Goal: Task Accomplishment & Management: Use online tool/utility

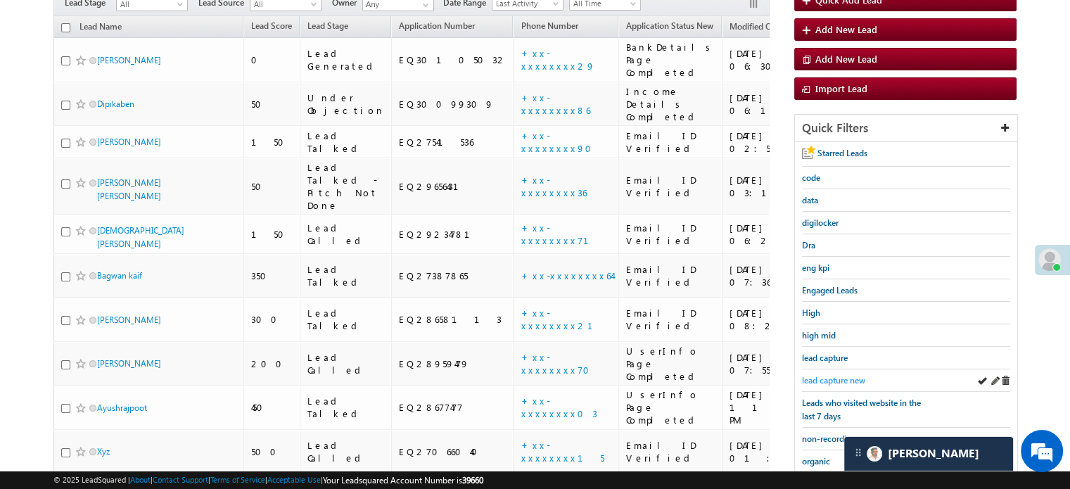
click at [839, 375] on span "lead capture new" at bounding box center [833, 380] width 63 height 11
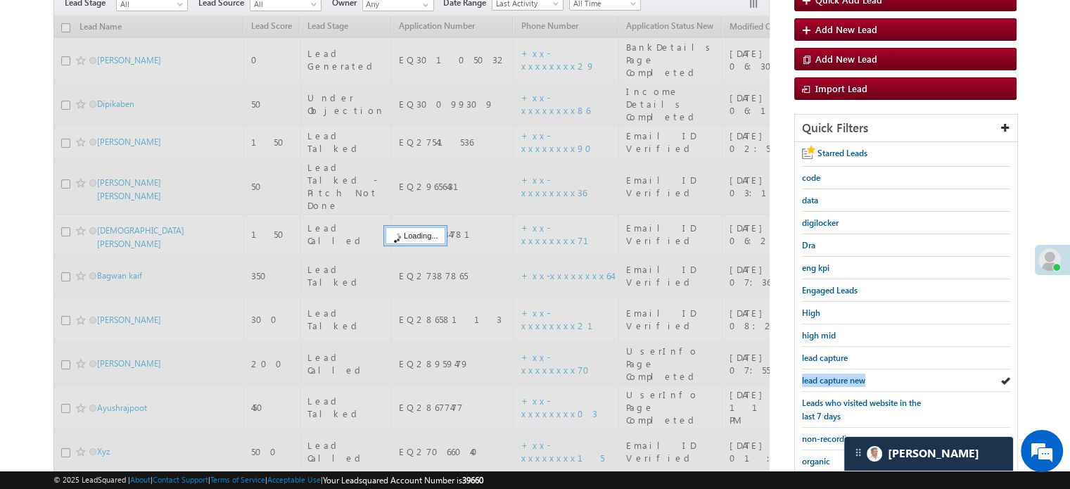
click at [839, 375] on span "lead capture new" at bounding box center [833, 380] width 63 height 11
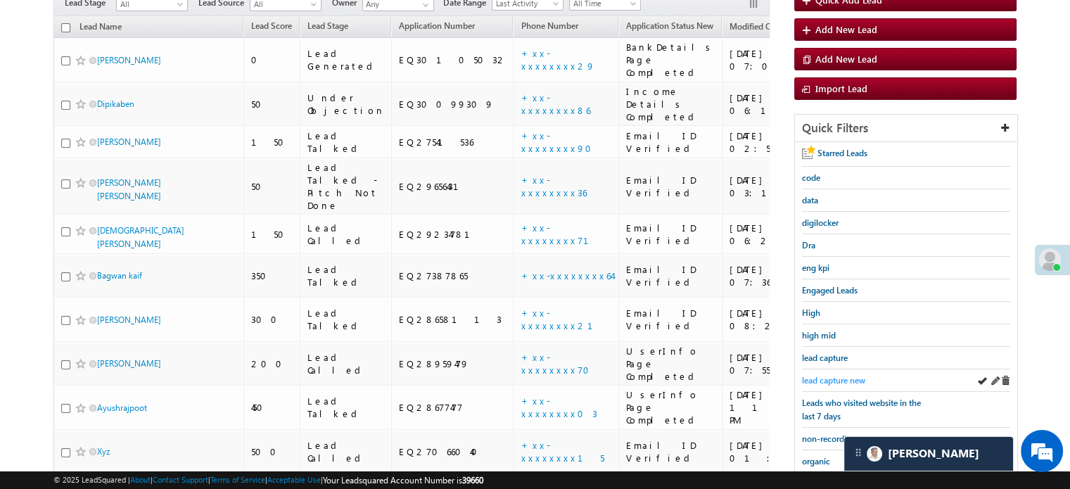
click at [844, 379] on span "lead capture new" at bounding box center [833, 380] width 63 height 11
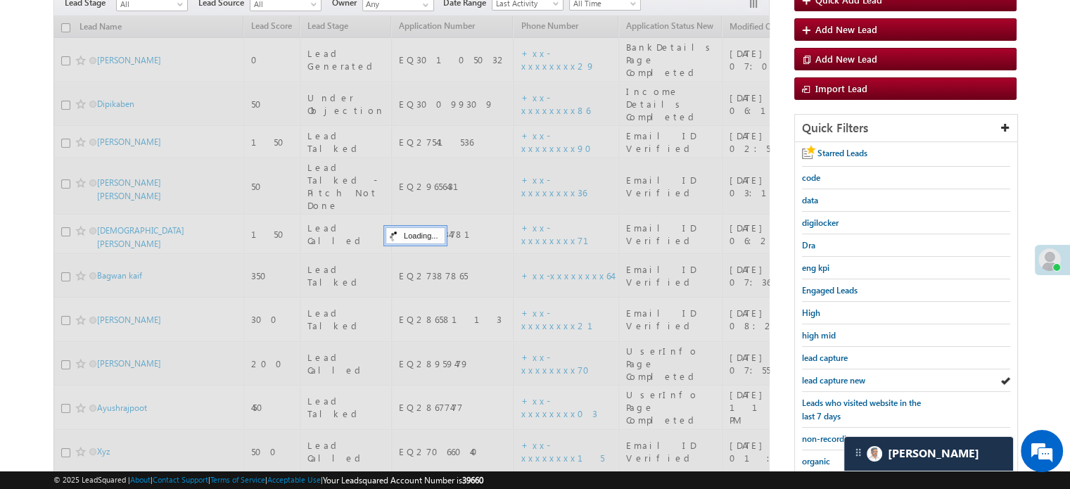
click at [842, 380] on span "lead capture new" at bounding box center [833, 380] width 63 height 11
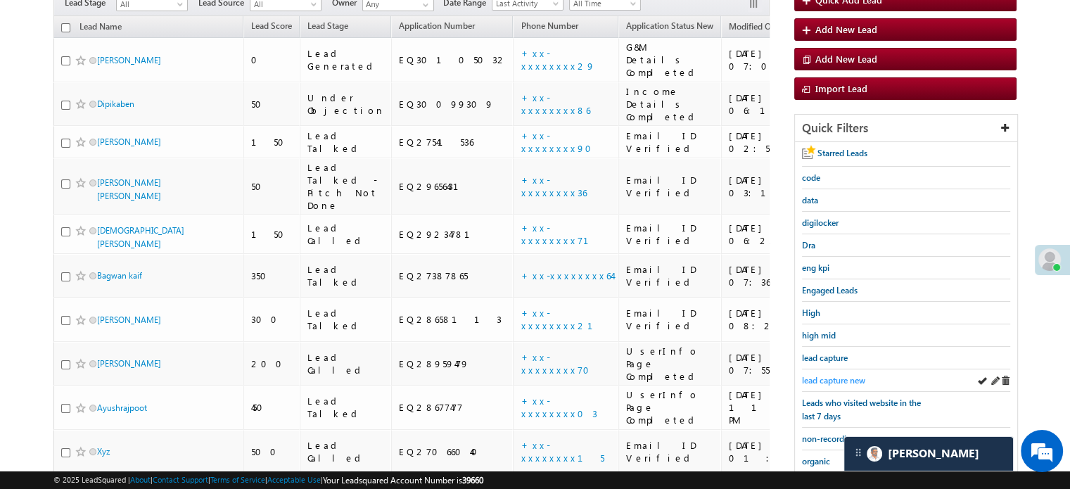
click at [838, 377] on span "lead capture new" at bounding box center [833, 380] width 63 height 11
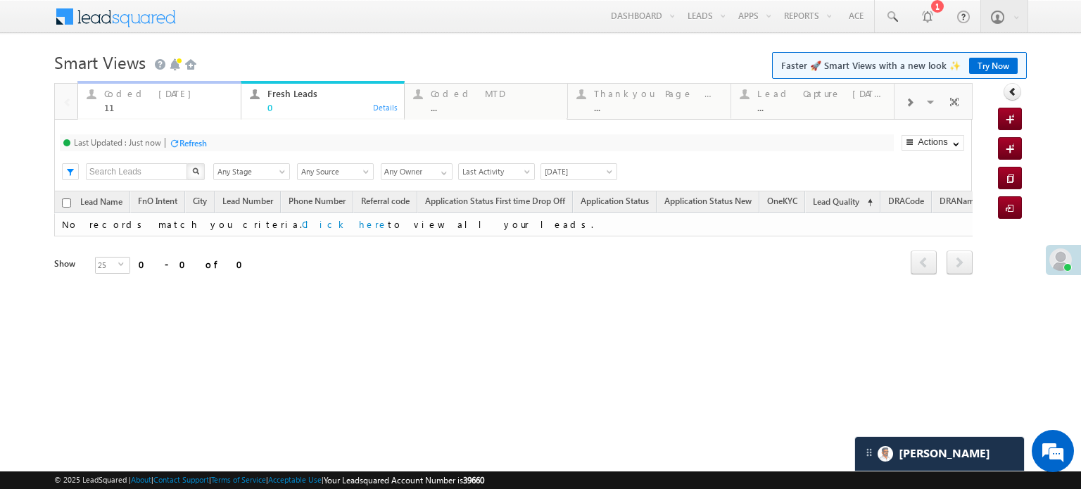
drag, startPoint x: 0, startPoint y: 0, endPoint x: 166, endPoint y: 108, distance: 197.9
click at [166, 108] on div "11" at bounding box center [168, 107] width 128 height 11
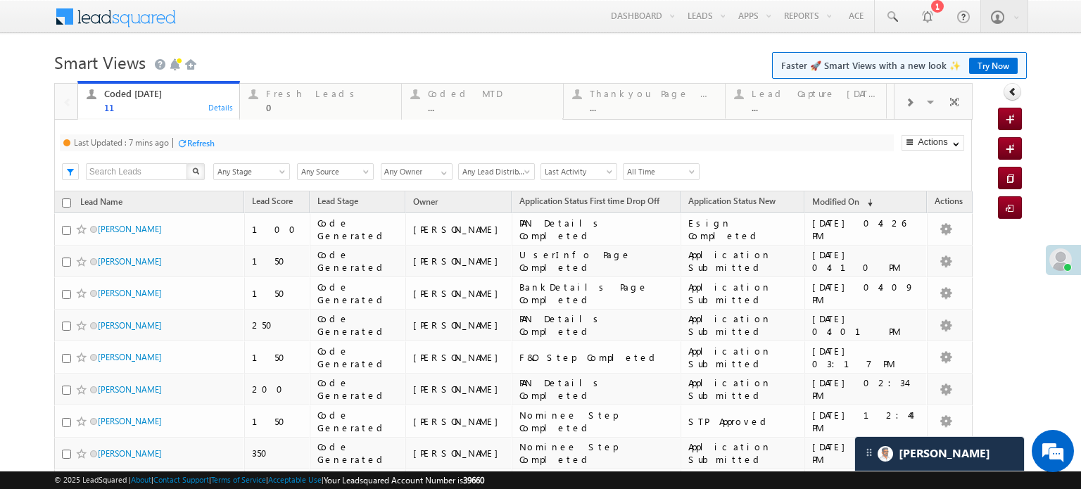
click at [188, 134] on div "Last Updated : 7 mins ago Refresh Refreshing..." at bounding box center [477, 142] width 834 height 17
click at [191, 138] on div "Refresh" at bounding box center [200, 143] width 27 height 11
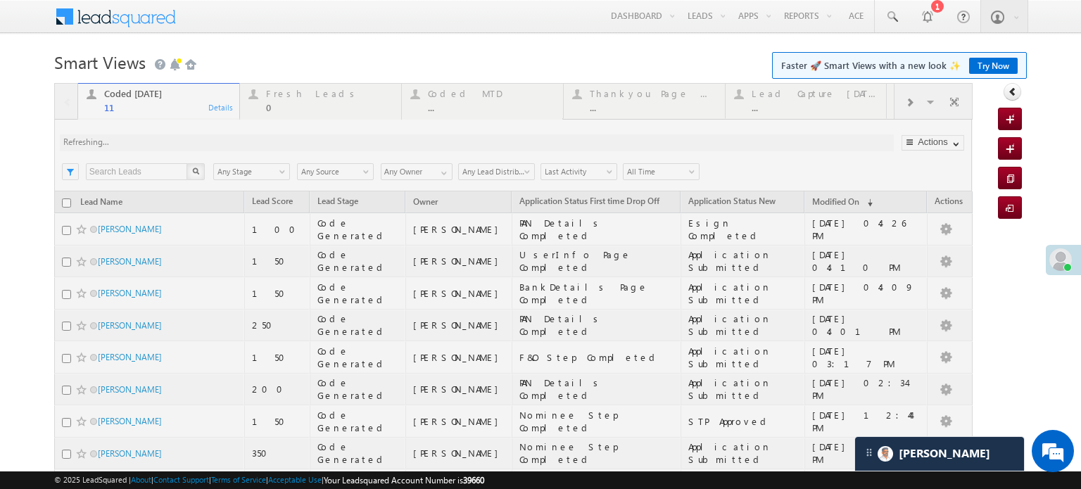
click at [191, 138] on div at bounding box center [513, 369] width 918 height 572
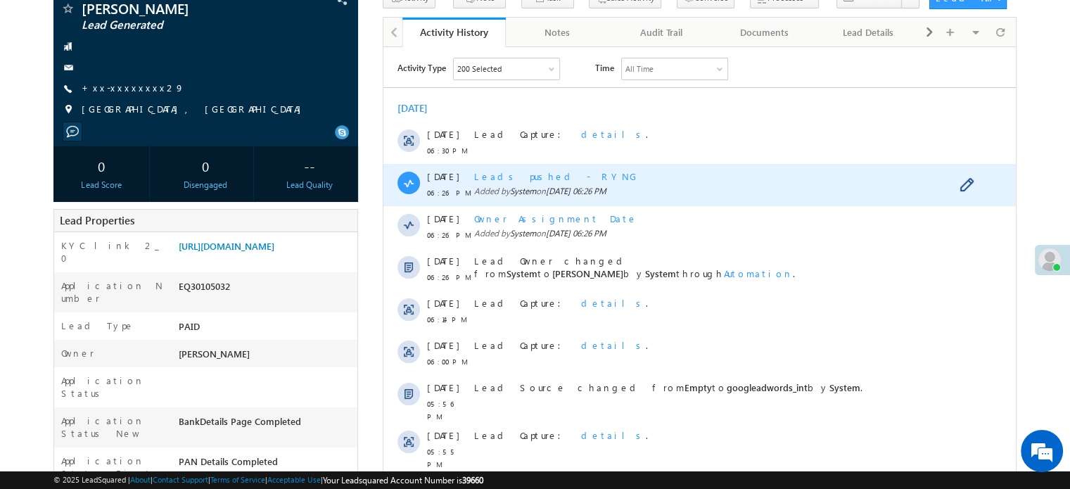
scroll to position [211, 0]
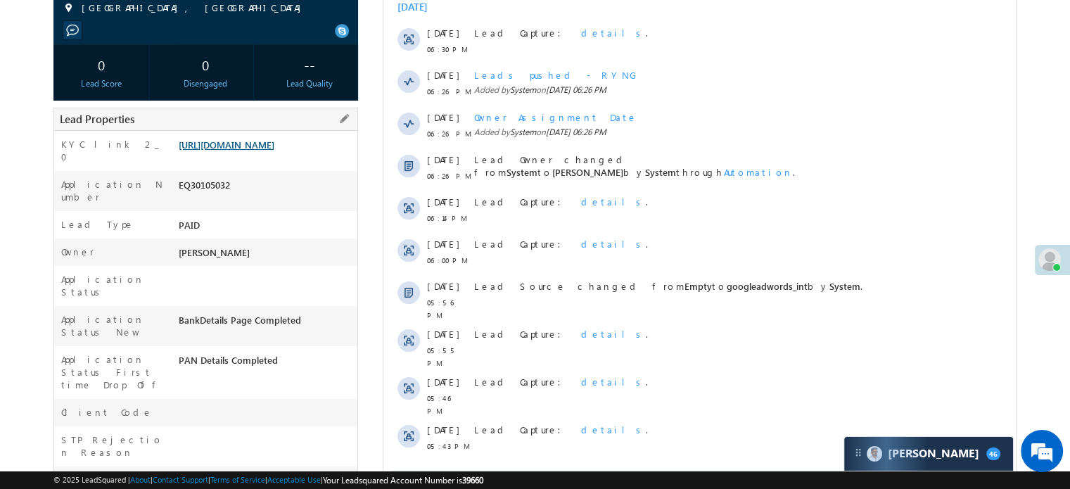
click at [274, 151] on link "[URL][DOMAIN_NAME]" at bounding box center [227, 145] width 96 height 12
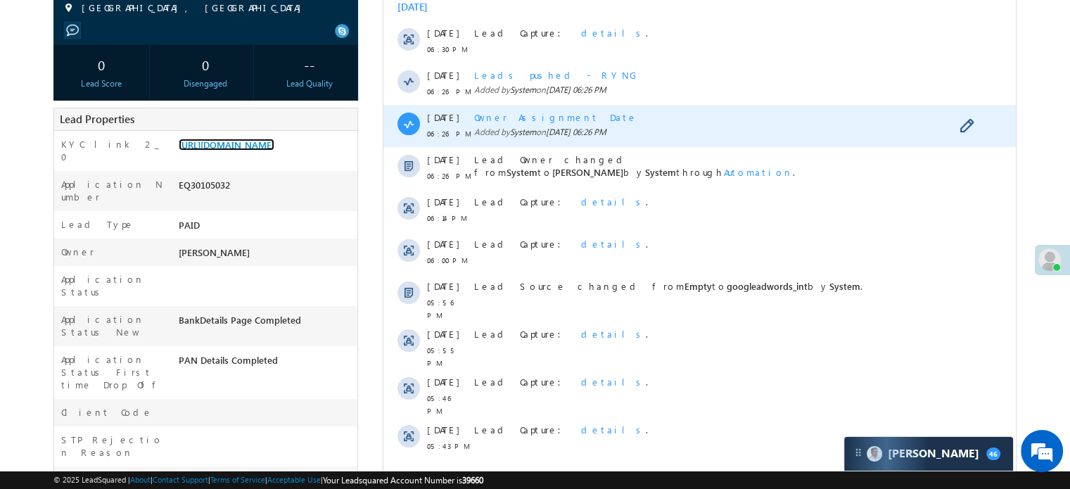
scroll to position [70, 0]
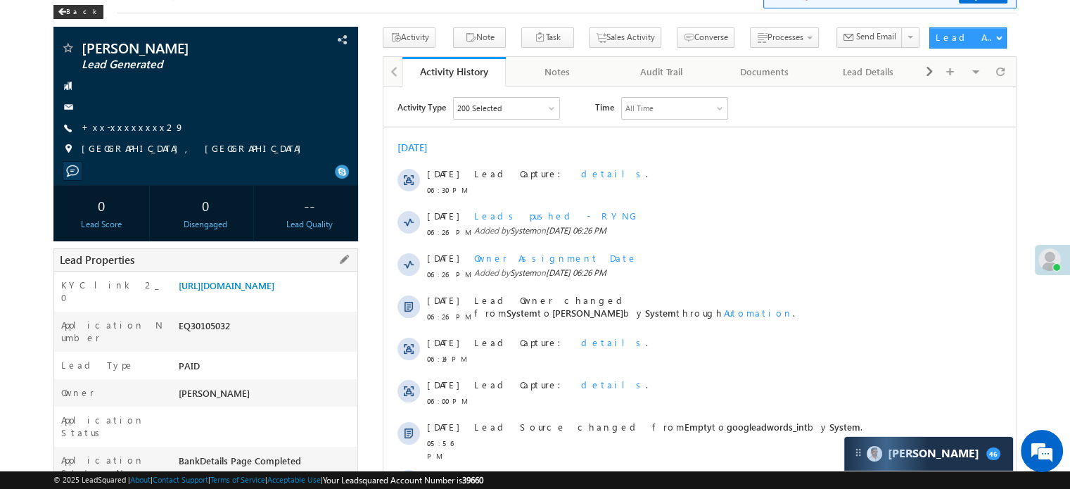
drag, startPoint x: 175, startPoint y: 286, endPoint x: 323, endPoint y: 317, distance: 151.0
click at [323, 298] on div "[URL][DOMAIN_NAME]" at bounding box center [266, 289] width 182 height 20
copy link "[URL][DOMAIN_NAME]"
click at [126, 136] on div "Yash Bhojane Lead Generated +xx-xxxxxxxx29" at bounding box center [206, 102] width 291 height 122
click at [126, 132] on link "+xx-xxxxxxxx29" at bounding box center [133, 127] width 103 height 12
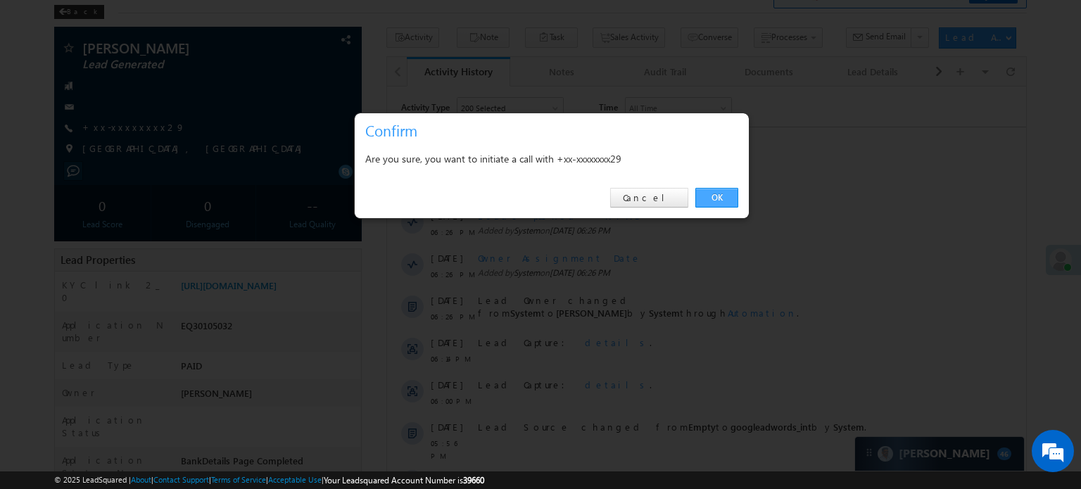
drag, startPoint x: 730, startPoint y: 192, endPoint x: 305, endPoint y: 23, distance: 457.3
click at [730, 192] on link "OK" at bounding box center [716, 198] width 43 height 20
